Goal: Task Accomplishment & Management: Manage account settings

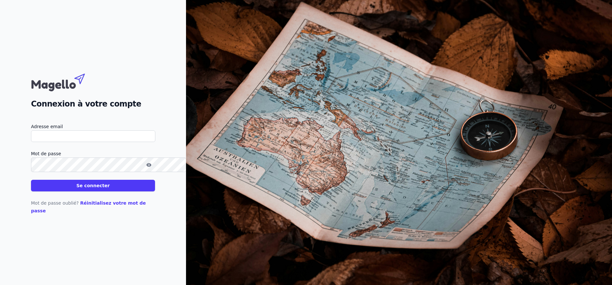
click at [141, 135] on input "Adresse email" at bounding box center [93, 137] width 124 height 12
type input "mecanorama@live.be"
click at [149, 192] on button "Se connecter" at bounding box center [93, 186] width 124 height 12
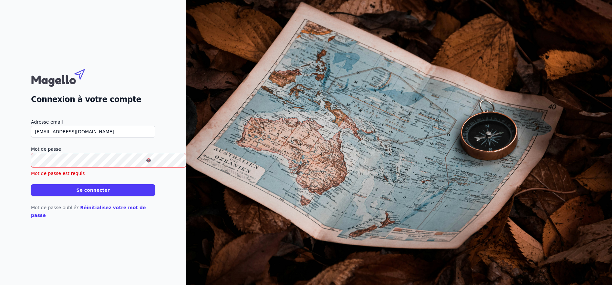
click at [118, 218] on link "Réinitialisez votre mot de passe" at bounding box center [88, 211] width 115 height 13
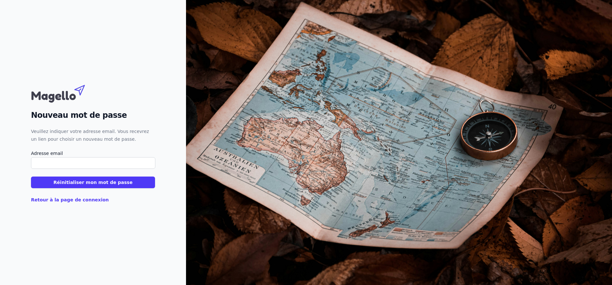
click at [155, 166] on input "Adresse email" at bounding box center [93, 163] width 124 height 12
type input "mecanorama@live.be"
click at [125, 188] on button "Réinitialiser mon mot de passe" at bounding box center [93, 183] width 124 height 12
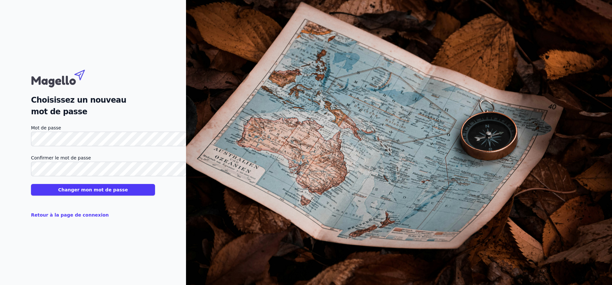
click at [131, 196] on button "Changer mon mot de passe" at bounding box center [93, 190] width 124 height 12
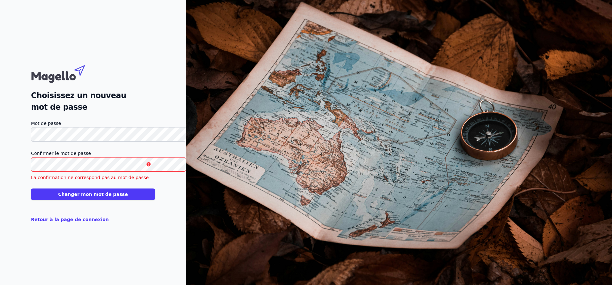
click at [0, 159] on html "Choisissez un nouveau mot de passe Mot de passe Confirmer le mot de passe La co…" at bounding box center [306, 142] width 612 height 285
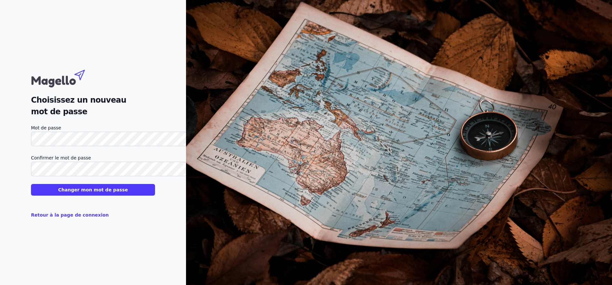
click at [99, 192] on button "Changer mon mot de passe" at bounding box center [93, 190] width 124 height 12
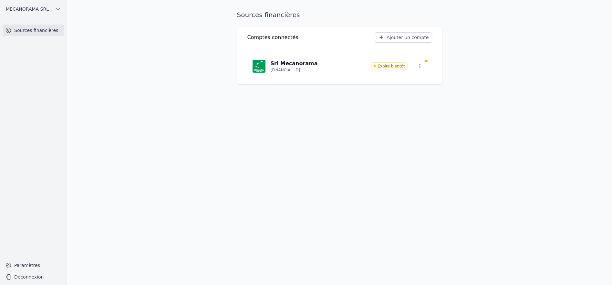
click at [426, 72] on button "button" at bounding box center [420, 66] width 14 height 12
click at [426, 84] on div at bounding box center [306, 142] width 612 height 285
click at [297, 73] on p "BE25 2100 6348 9582" at bounding box center [286, 70] width 30 height 5
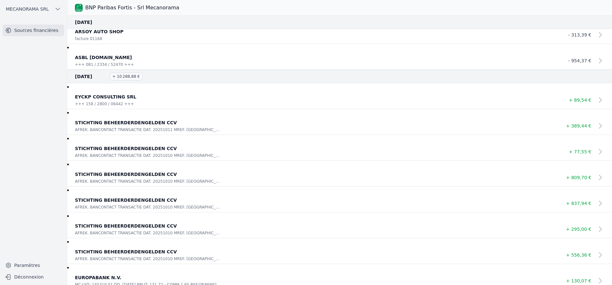
scroll to position [97, 0]
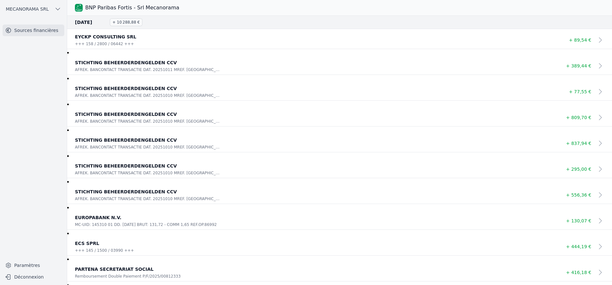
click at [64, 10] on button "MECANORAMA SRL" at bounding box center [34, 9] width 62 height 10
click at [80, 10] on div at bounding box center [306, 142] width 612 height 285
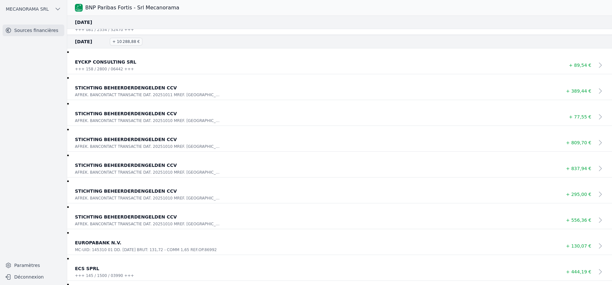
scroll to position [0, 0]
